Goal: Task Accomplishment & Management: Use online tool/utility

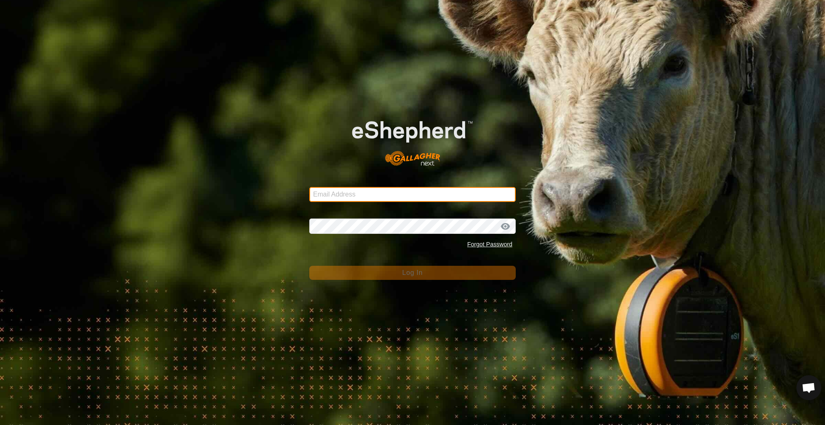
click at [390, 190] on input "Email Address" at bounding box center [412, 194] width 207 height 15
type input "wbarbwire@gmail.com"
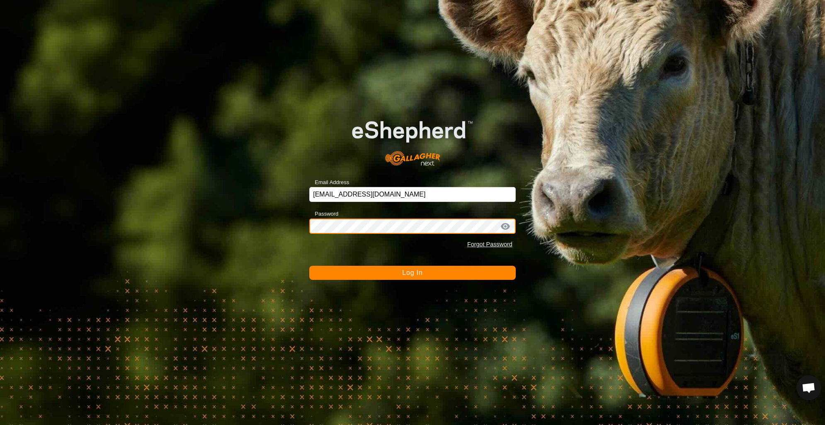
click at [309, 266] on button "Log In" at bounding box center [412, 273] width 207 height 14
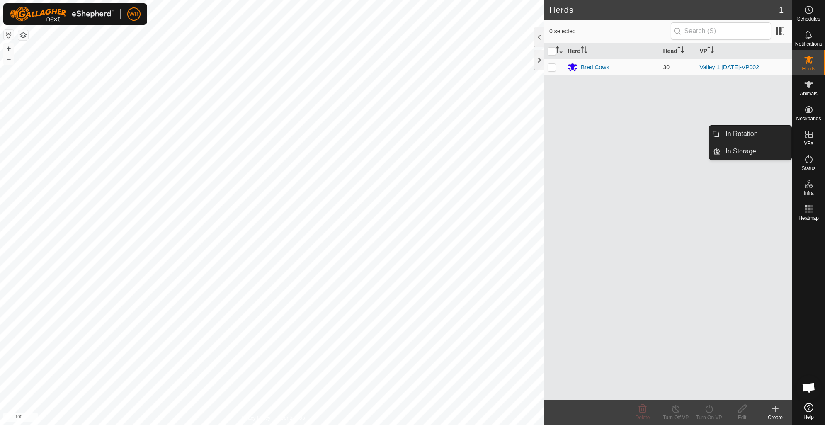
click at [816, 137] on es-virtualpaddocks-svg-icon at bounding box center [809, 134] width 15 height 13
click at [752, 133] on link "In Rotation" at bounding box center [756, 134] width 71 height 17
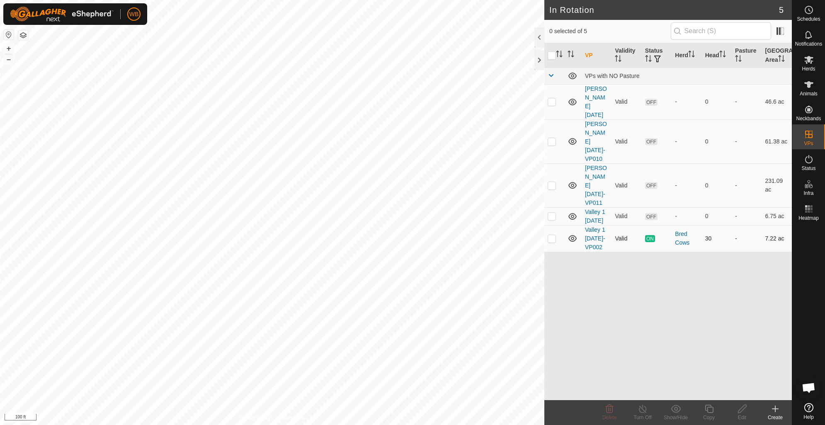
click at [552, 235] on p-checkbox at bounding box center [552, 238] width 8 height 7
checkbox input "true"
click at [710, 408] on icon at bounding box center [709, 409] width 10 height 10
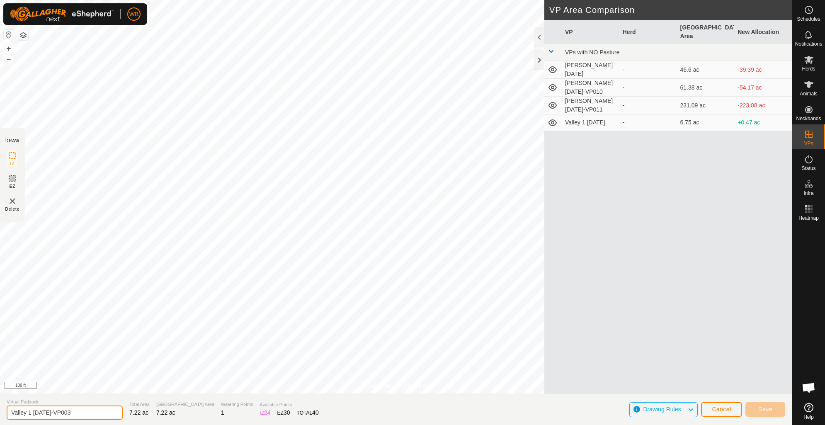
click at [60, 413] on input "Valley 1 2025-10-08-VP003" at bounding box center [65, 413] width 116 height 15
click at [63, 414] on input "Valley 1 2025-10-08-VP003" at bounding box center [65, 413] width 116 height 15
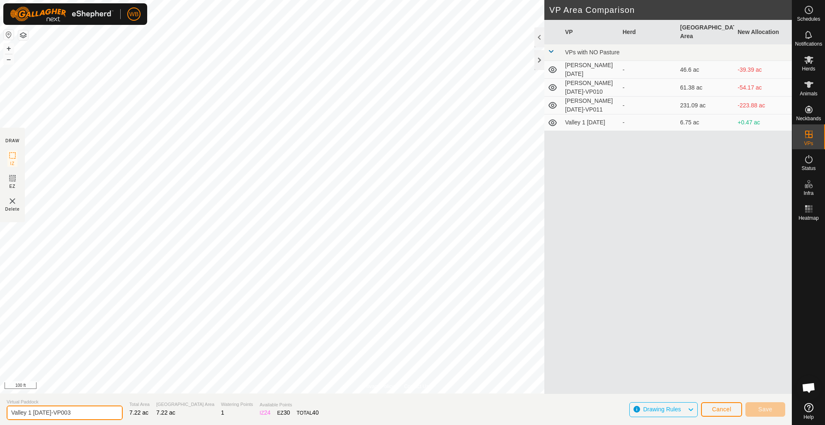
type input "Valley 1 [DATE]-VP003"
click at [763, 409] on span "Save" at bounding box center [766, 409] width 14 height 7
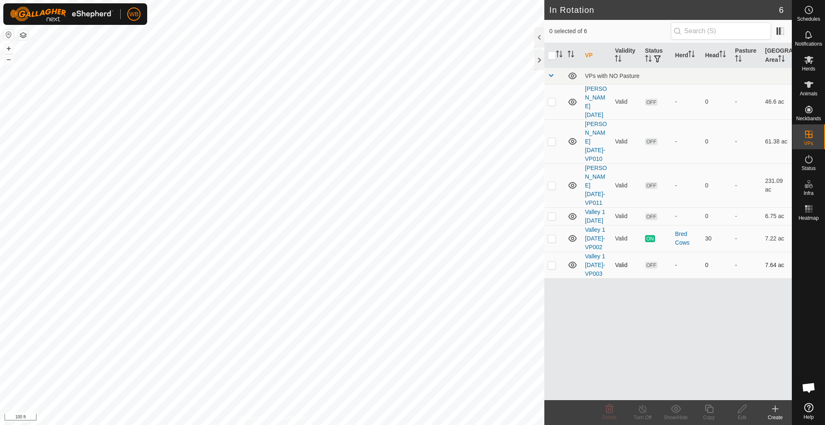
click at [552, 262] on p-checkbox at bounding box center [552, 265] width 8 height 7
checkbox input "true"
click at [805, 64] on icon at bounding box center [809, 60] width 10 height 10
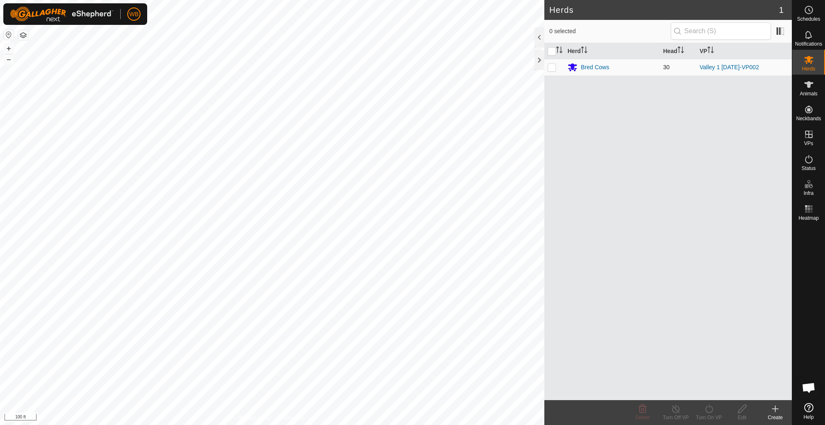
click at [555, 69] on p-checkbox at bounding box center [552, 67] width 8 height 7
checkbox input "true"
click at [712, 414] on div "Turn On VP" at bounding box center [709, 417] width 33 height 7
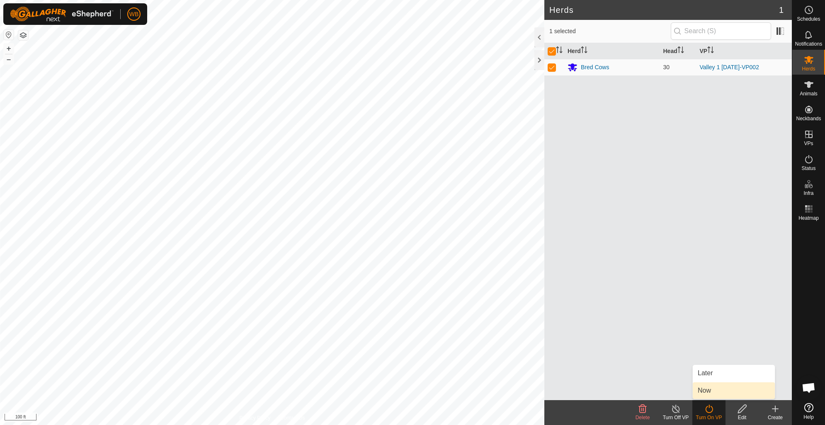
click at [707, 391] on link "Now" at bounding box center [734, 390] width 82 height 17
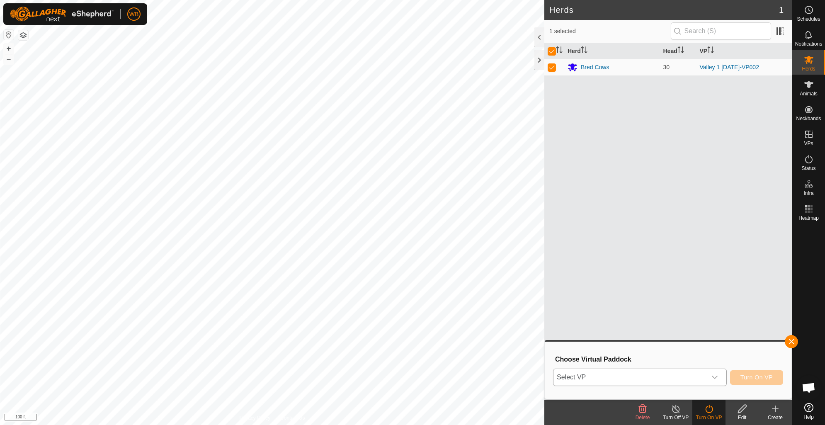
click at [713, 377] on icon "dropdown trigger" at bounding box center [715, 377] width 7 height 7
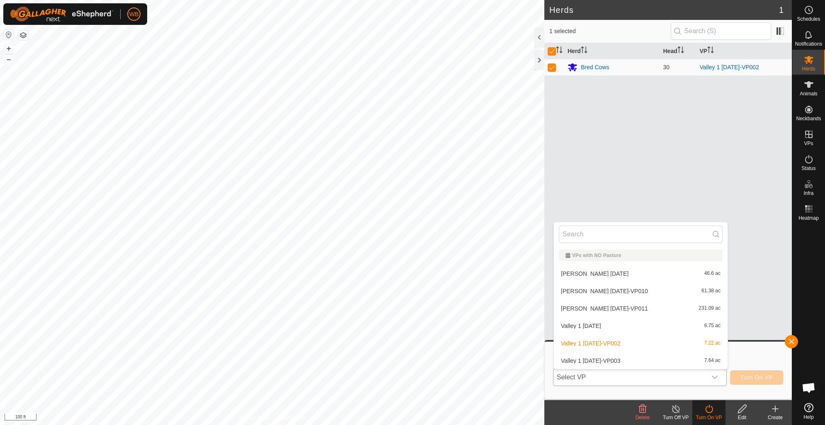
click at [614, 363] on li "Valley 1 2025-10-10-VP003 7.64 ac" at bounding box center [641, 361] width 174 height 17
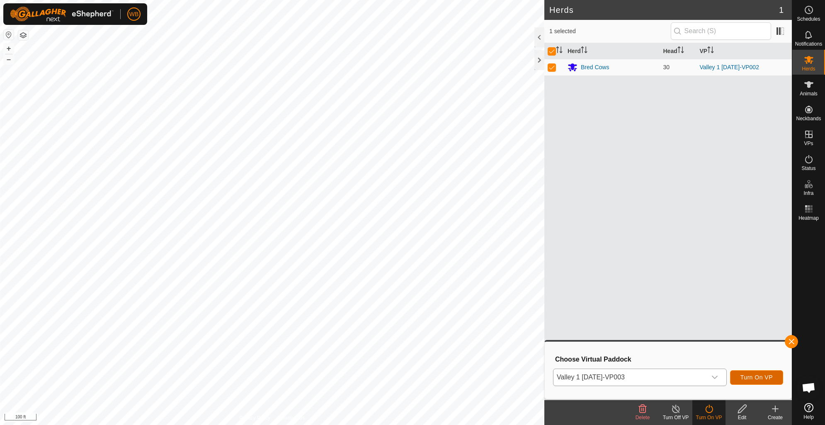
click at [754, 378] on span "Turn On VP" at bounding box center [757, 377] width 32 height 7
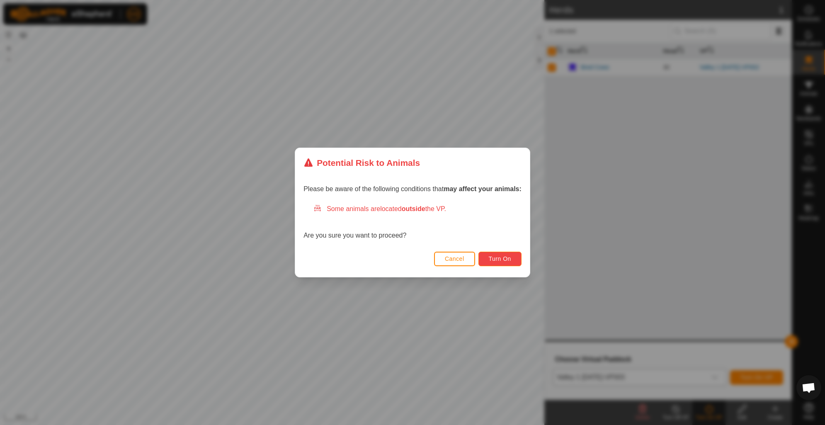
click at [496, 254] on button "Turn On" at bounding box center [500, 259] width 43 height 15
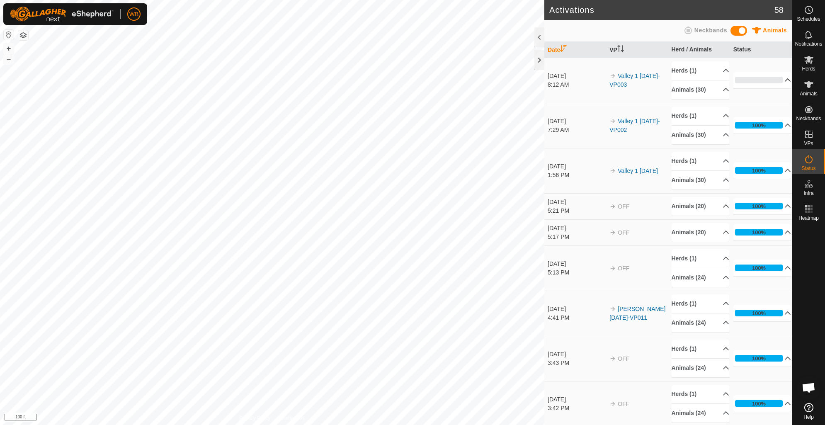
click at [774, 81] on p-accordion-header "0%" at bounding box center [763, 80] width 58 height 17
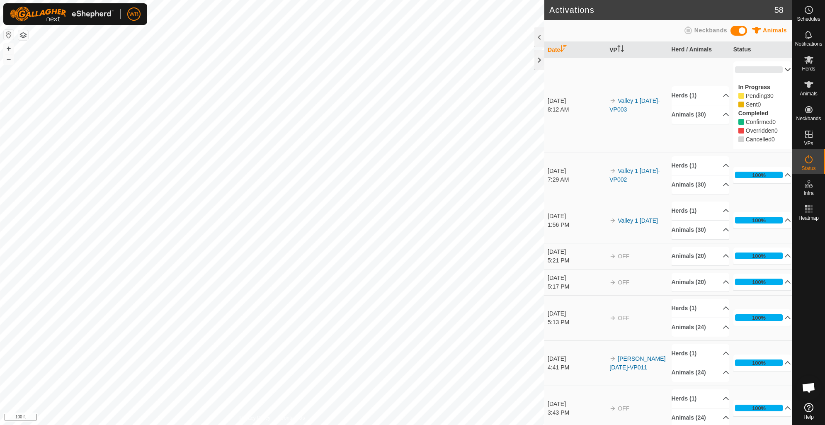
click at [774, 72] on p-accordion-header "0%" at bounding box center [763, 69] width 58 height 17
